Goal: Information Seeking & Learning: Learn about a topic

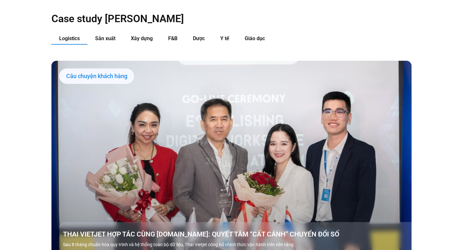
scroll to position [677, 0]
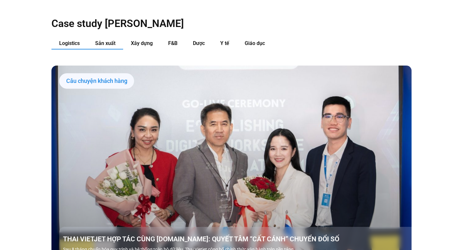
click at [107, 40] on span "Sản xuất" at bounding box center [105, 43] width 20 height 6
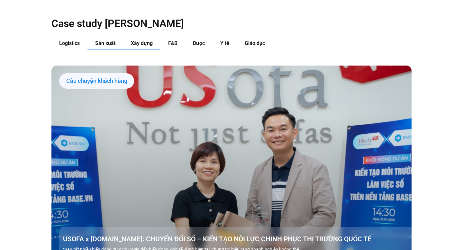
click at [145, 40] on span "Xây dựng" at bounding box center [142, 43] width 22 height 6
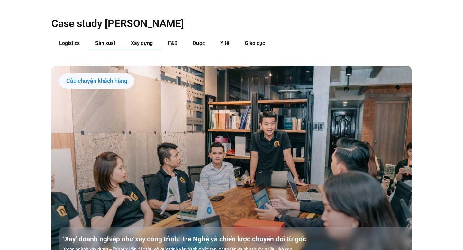
click at [109, 38] on button "Sản xuất" at bounding box center [105, 44] width 36 height 12
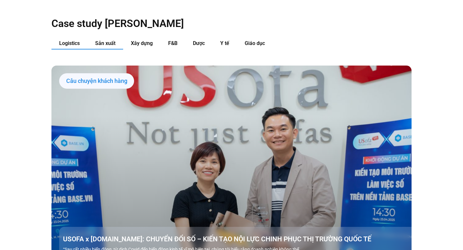
click at [69, 40] on span "Logistics" at bounding box center [69, 43] width 21 height 6
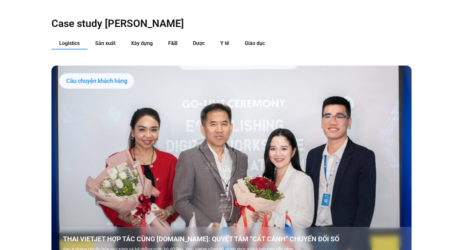
click at [377, 135] on link "Các tab. Mở mục bằng phím Enter hoặc Space, đóng bằng phím Esc và di chuyển bằn…" at bounding box center [231, 167] width 360 height 203
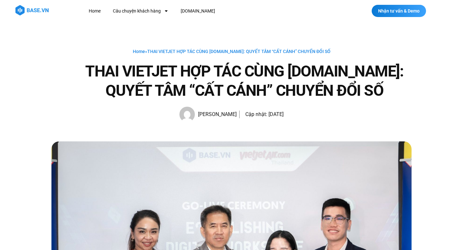
click at [377, 135] on div "Home » THAI VIETJET HỢP TÁC CÙNG BASE.VN: QUYẾT TÂM “CẤT CÁNH” CHUYỂN ĐỔI SỐ TH…" at bounding box center [231, 82] width 360 height 120
click at [35, 13] on img at bounding box center [31, 10] width 33 height 10
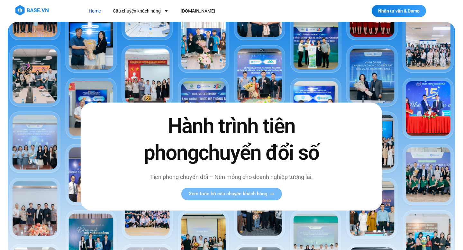
click at [38, 11] on img at bounding box center [31, 10] width 33 height 10
